Goal: Information Seeking & Learning: Learn about a topic

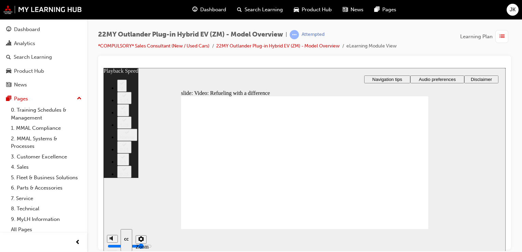
type input "115"
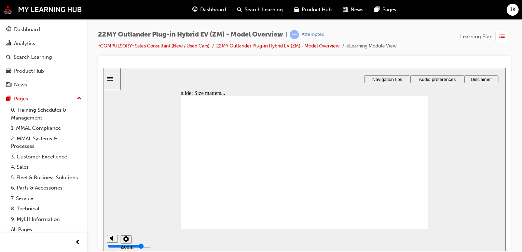
checkbox input "true"
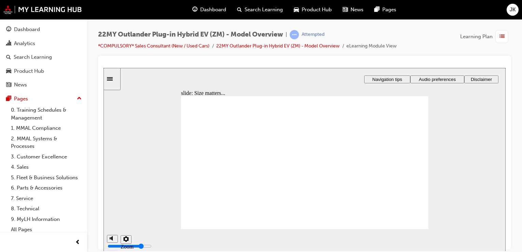
checkbox input "true"
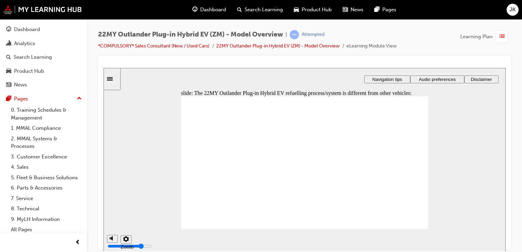
checkbox input "true"
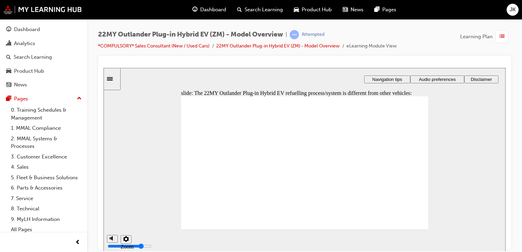
checkbox input "true"
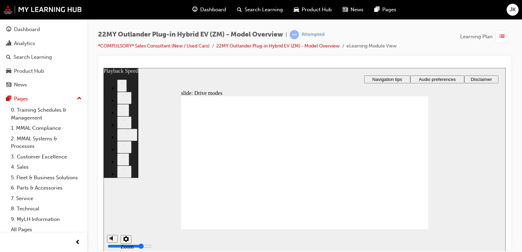
type input "37"
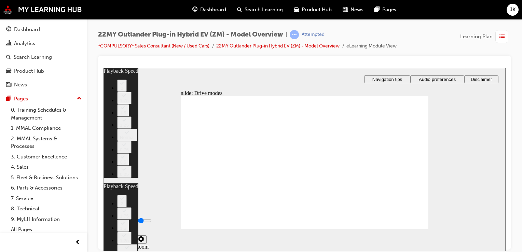
type input "16"
type input "9"
type input "37"
type input "9"
type input "16"
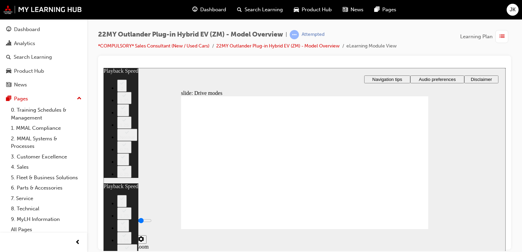
type input "9"
type input "17"
drag, startPoint x: 111, startPoint y: 214, endPoint x: 118, endPoint y: 217, distance: 8.1
type input "9"
click at [113, 218] on input "volume" at bounding box center [130, 220] width 44 height 5
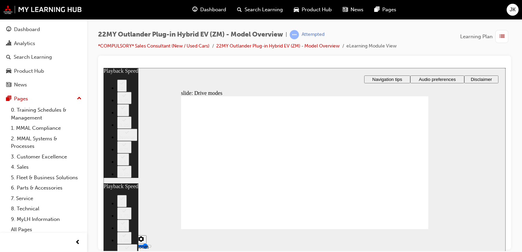
type input "37"
type input "34"
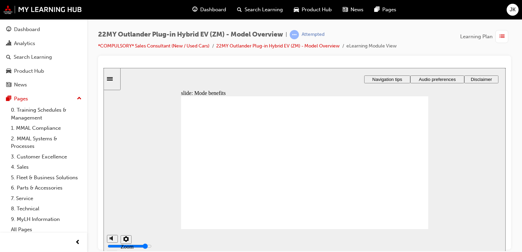
radio input "true"
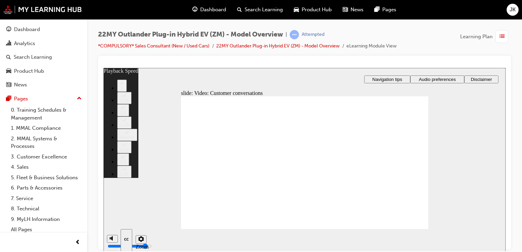
type input "143"
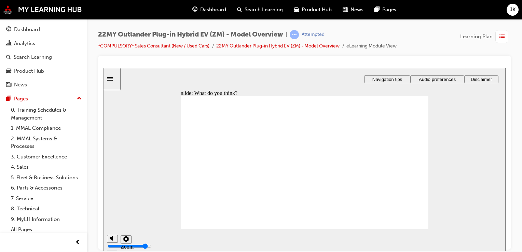
checkbox input "true"
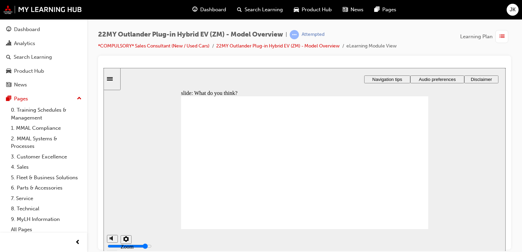
checkbox input "true"
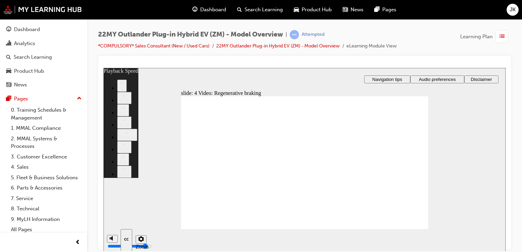
type input "91"
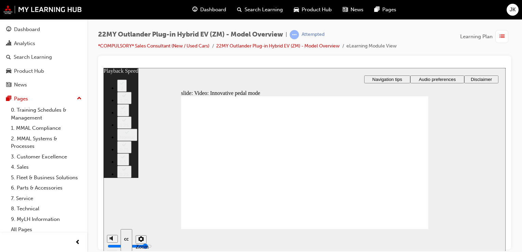
type input "129"
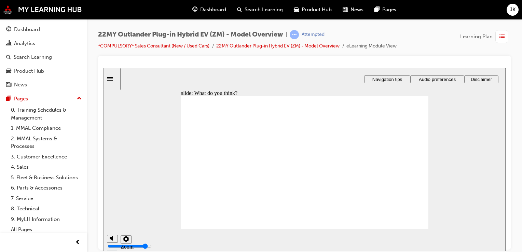
drag, startPoint x: 190, startPoint y: 152, endPoint x: 193, endPoint y: 174, distance: 21.4
radio input "true"
